Goal: Information Seeking & Learning: Learn about a topic

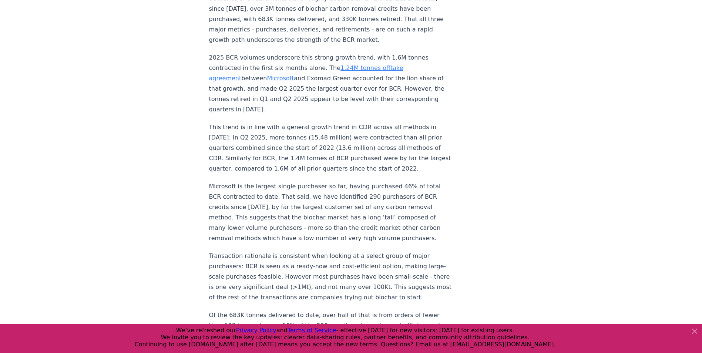
scroll to position [704, 0]
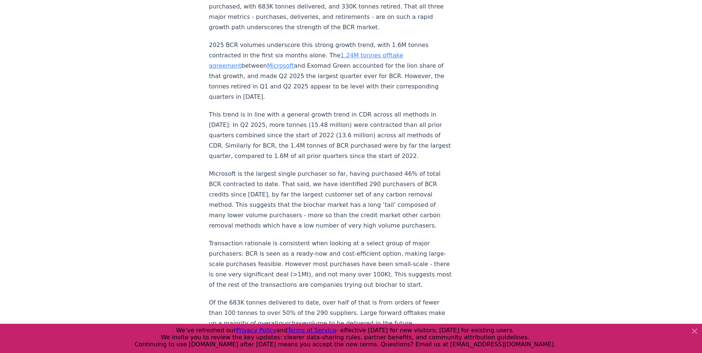
drag, startPoint x: 291, startPoint y: 60, endPoint x: 258, endPoint y: 79, distance: 38.5
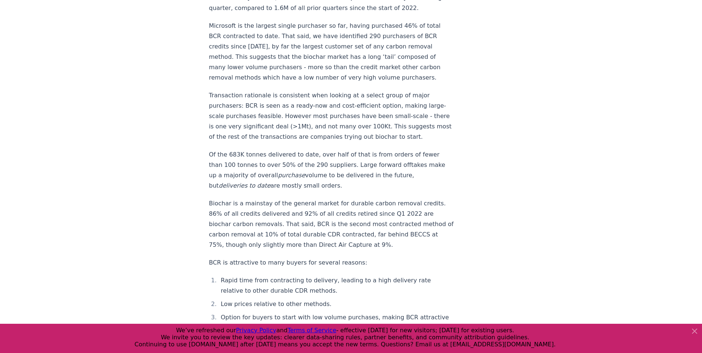
scroll to position [889, 0]
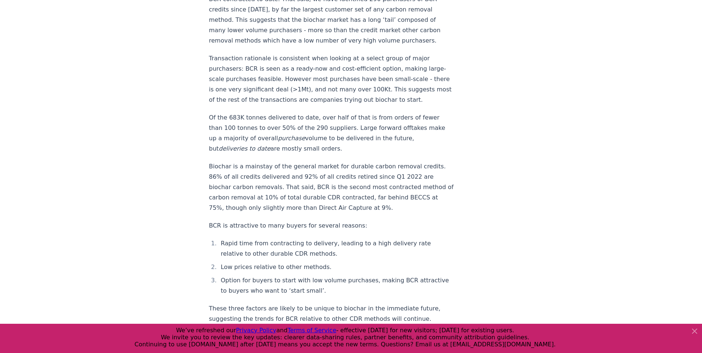
drag, startPoint x: 373, startPoint y: 193, endPoint x: 341, endPoint y: 215, distance: 38.6
click at [342, 221] on p "BCR is attractive to many buyers for several reasons:" at bounding box center [331, 226] width 245 height 10
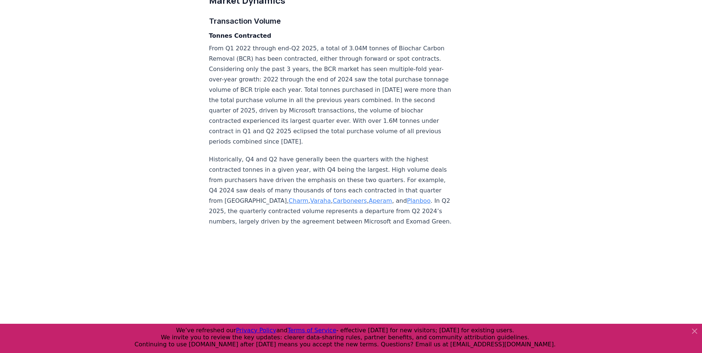
scroll to position [1925, 0]
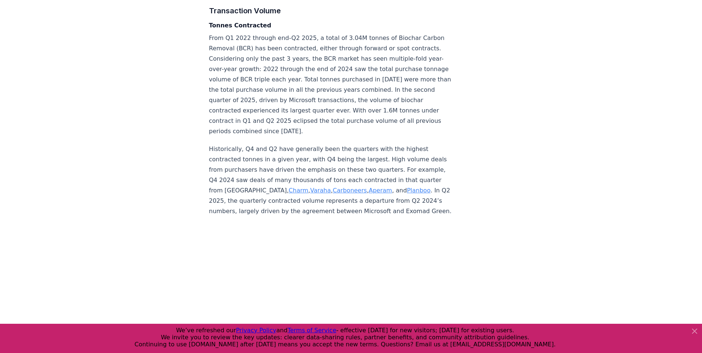
click at [289, 187] on link "Charm" at bounding box center [299, 190] width 20 height 7
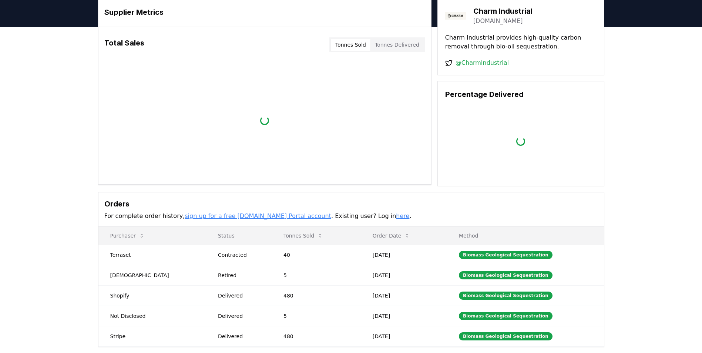
scroll to position [74, 0]
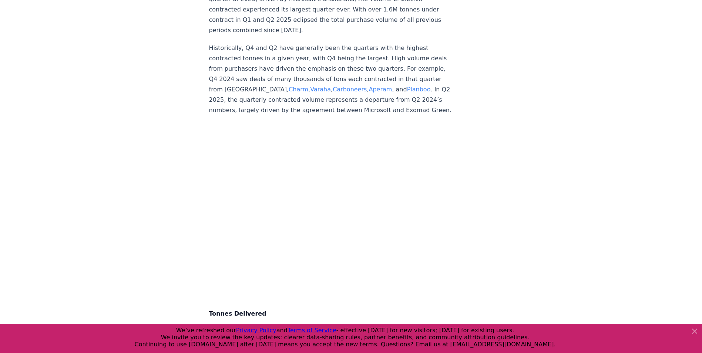
scroll to position [2024, 0]
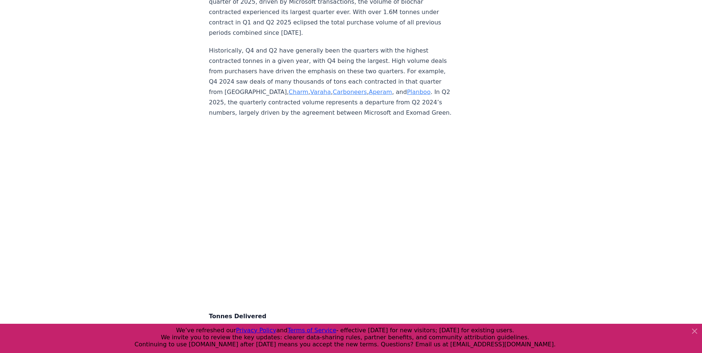
click at [310, 88] on link "Varaha" at bounding box center [320, 91] width 21 height 7
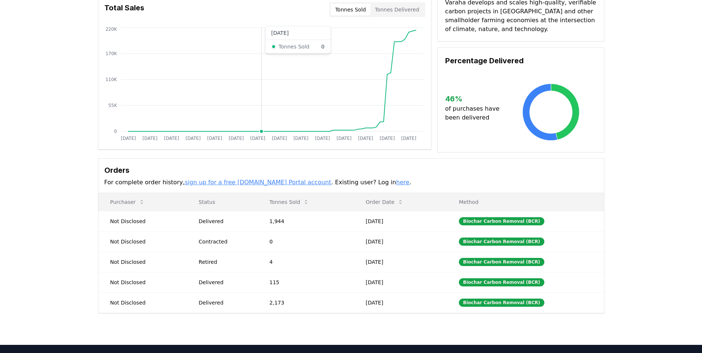
scroll to position [148, 0]
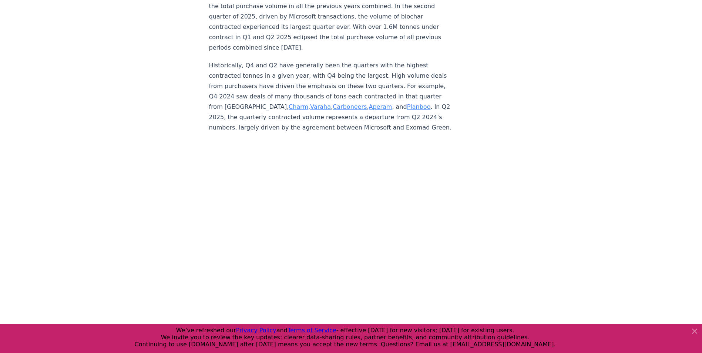
scroll to position [2009, 0]
click at [369, 110] on link "Aperam" at bounding box center [380, 106] width 23 height 7
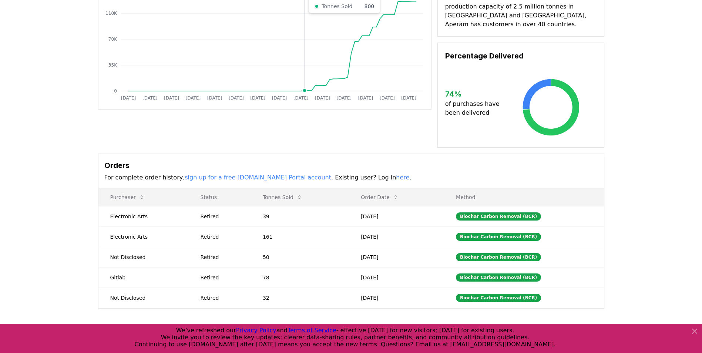
scroll to position [37, 0]
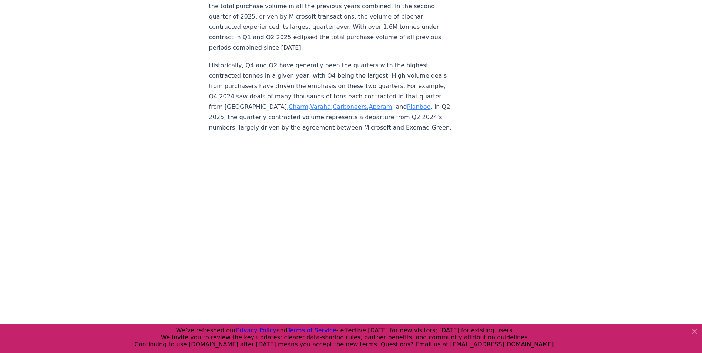
scroll to position [2031, 0]
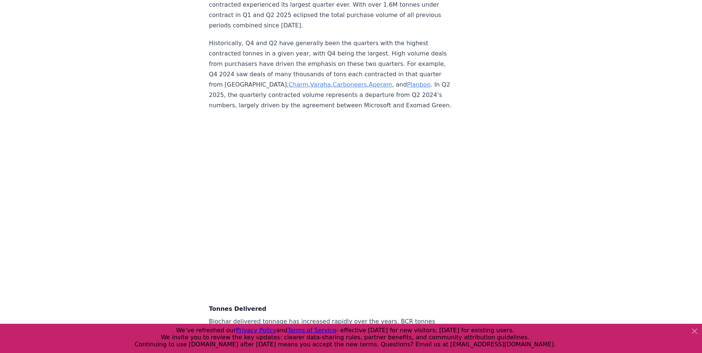
click at [333, 88] on link "Carboneers" at bounding box center [350, 84] width 34 height 7
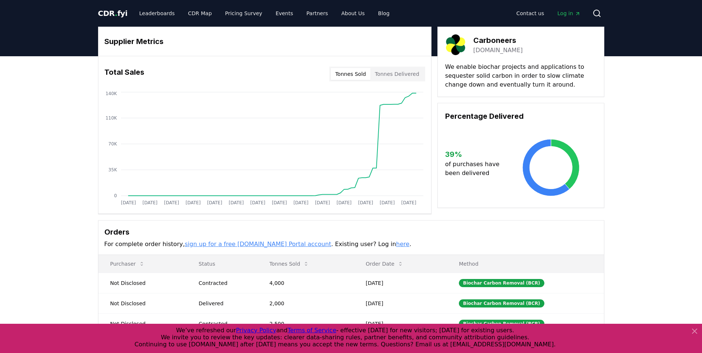
drag, startPoint x: 516, startPoint y: 40, endPoint x: 477, endPoint y: 46, distance: 39.7
click at [477, 46] on div "Carboneers dutchcarboneers.com" at bounding box center [499, 45] width 50 height 20
click at [475, 54] on link "dutchcarboneers.com" at bounding box center [499, 50] width 50 height 9
drag, startPoint x: 475, startPoint y: 39, endPoint x: 516, endPoint y: 39, distance: 40.4
click at [516, 39] on h3 "Carboneers" at bounding box center [499, 40] width 50 height 11
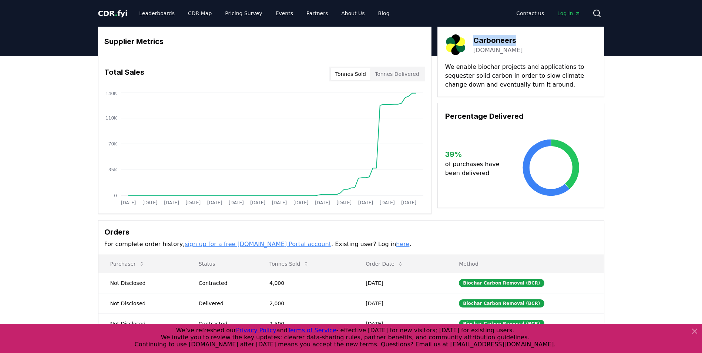
copy h3 "Carboneers"
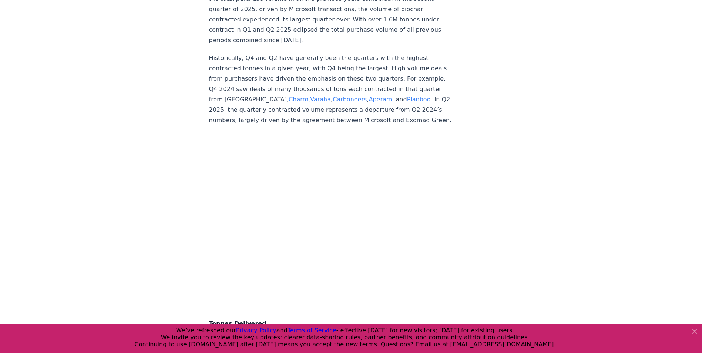
scroll to position [2017, 0]
click at [407, 96] on link "Planboo" at bounding box center [419, 99] width 24 height 7
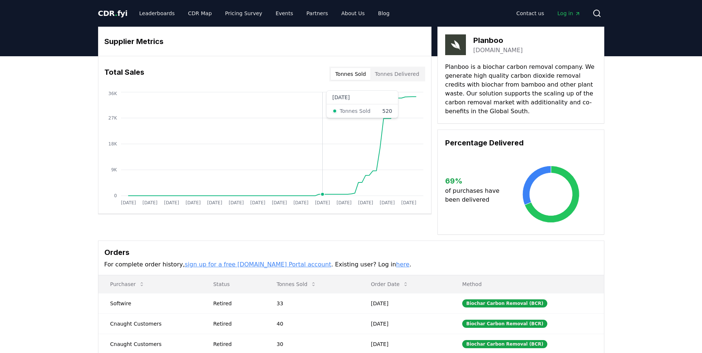
scroll to position [111, 0]
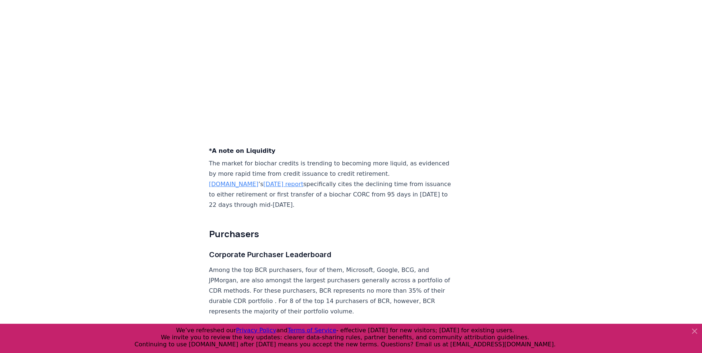
scroll to position [2868, 0]
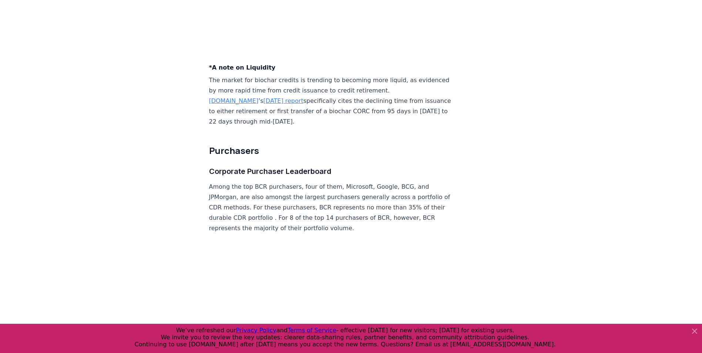
drag, startPoint x: 221, startPoint y: 96, endPoint x: 492, endPoint y: 131, distance: 273.3
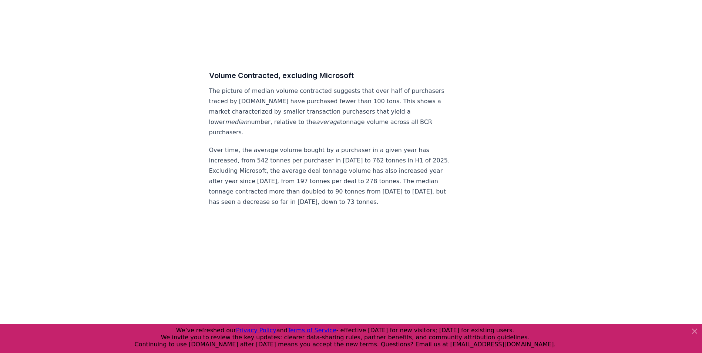
scroll to position [3979, 0]
